Goal: Transaction & Acquisition: Obtain resource

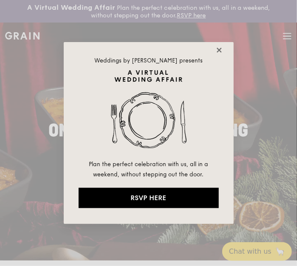
click at [218, 48] on icon at bounding box center [218, 50] width 5 height 5
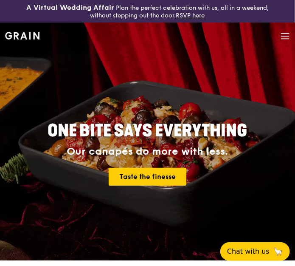
click at [285, 37] on icon at bounding box center [285, 35] width 9 height 9
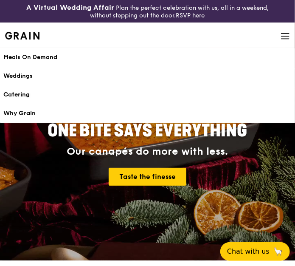
click at [23, 93] on div "Catering" at bounding box center [147, 94] width 288 height 8
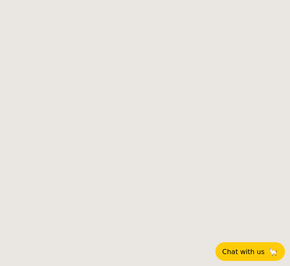
select select
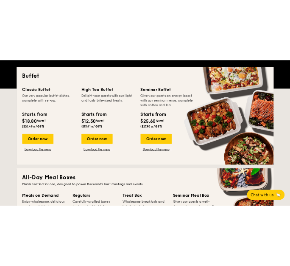
scroll to position [212, 0]
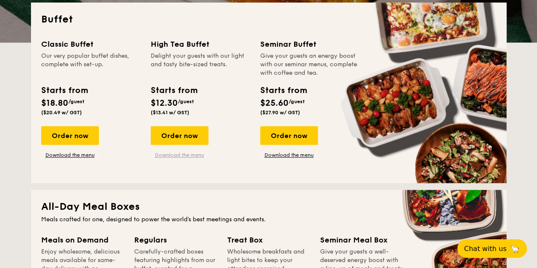
click at [173, 158] on link "Download the menu" at bounding box center [180, 155] width 58 height 7
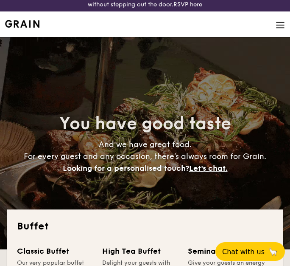
scroll to position [0, 0]
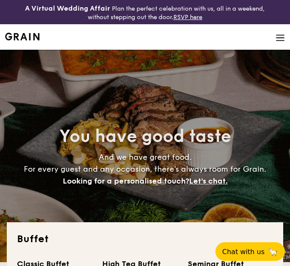
drag, startPoint x: 78, startPoint y: 31, endPoint x: 63, endPoint y: 21, distance: 18.1
click at [78, 31] on li at bounding box center [145, 36] width 280 height 25
